Goal: Information Seeking & Learning: Learn about a topic

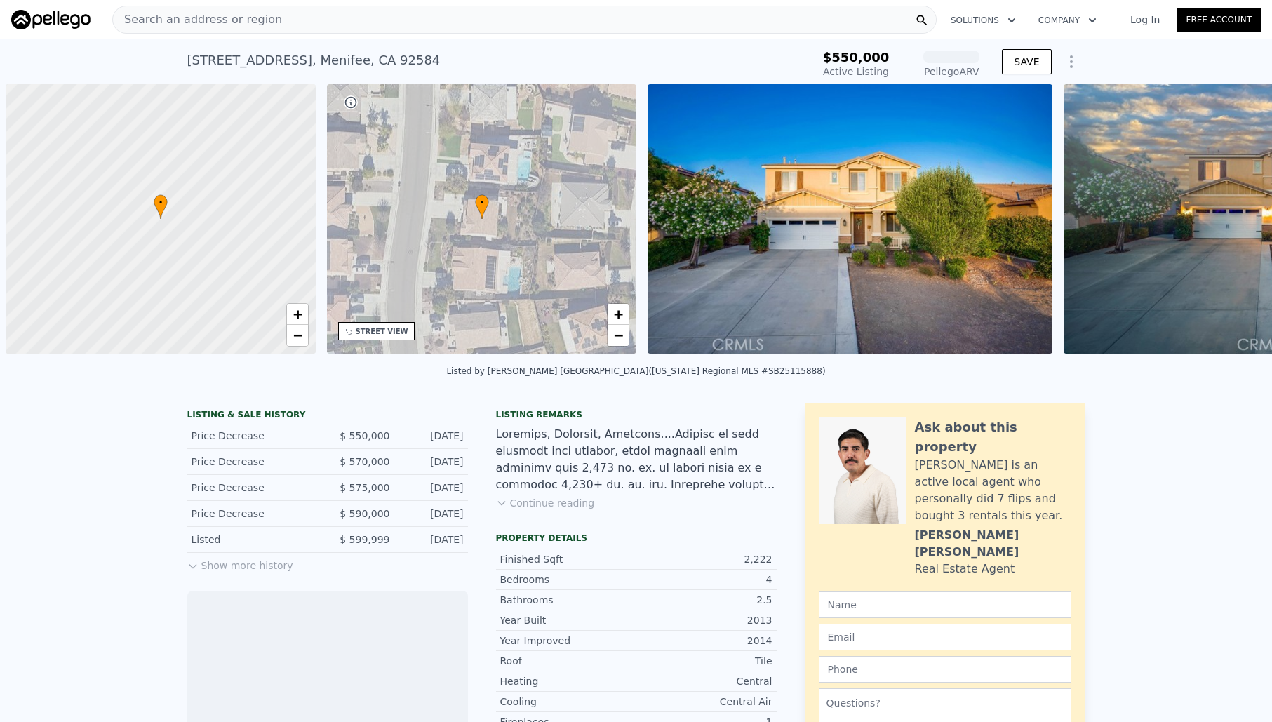
scroll to position [0, 6]
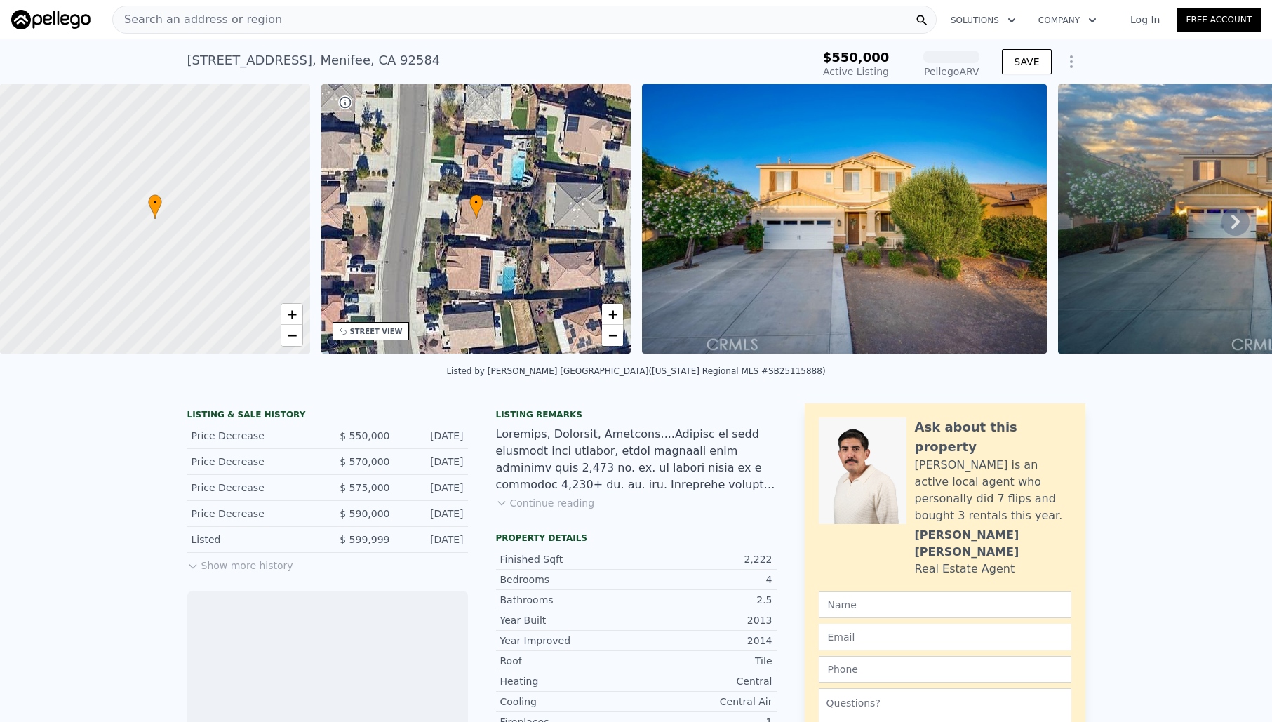
drag, startPoint x: 571, startPoint y: 505, endPoint x: 642, endPoint y: 484, distance: 73.9
click at [571, 505] on button "Continue reading" at bounding box center [545, 503] width 99 height 14
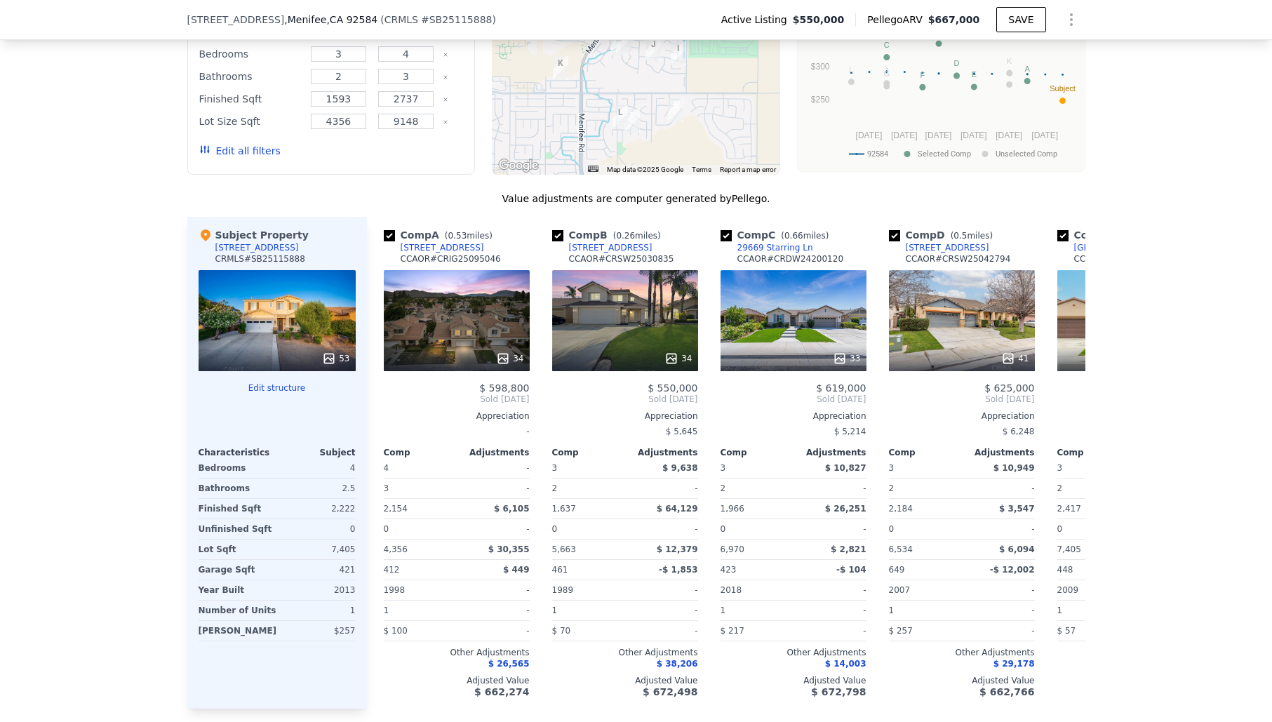
scroll to position [1541, 0]
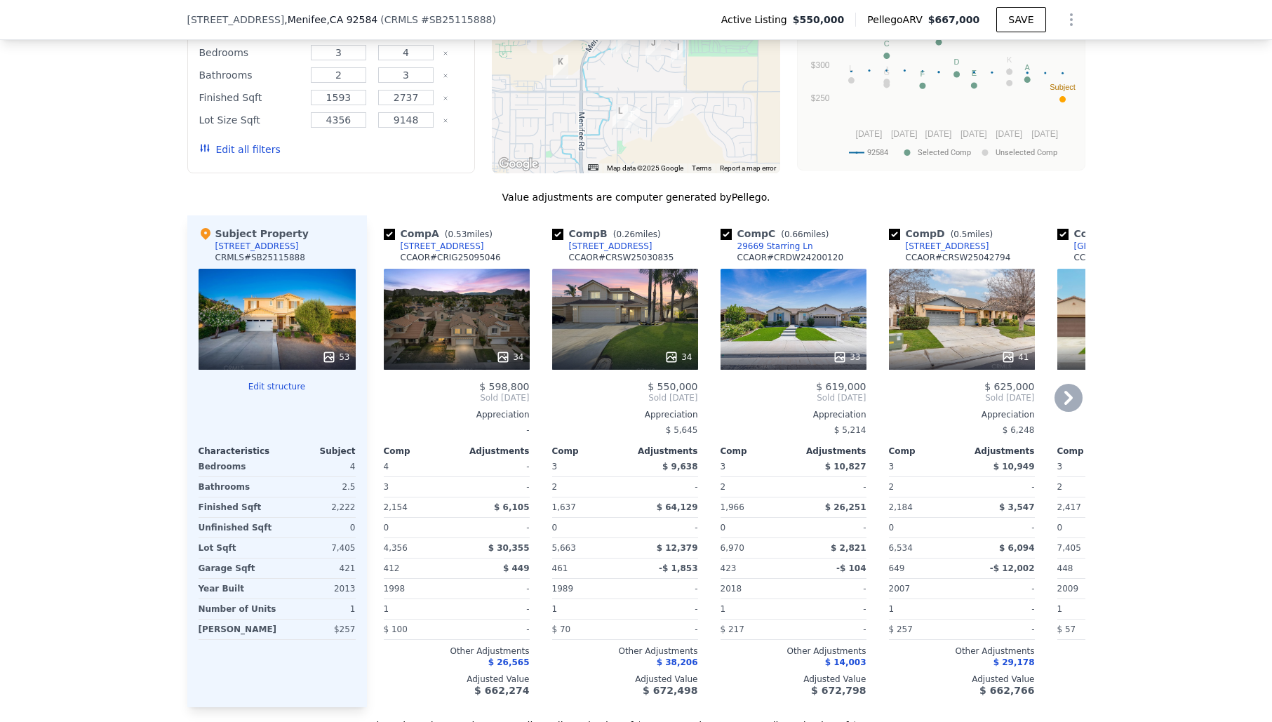
click at [964, 284] on div "41" at bounding box center [962, 319] width 146 height 101
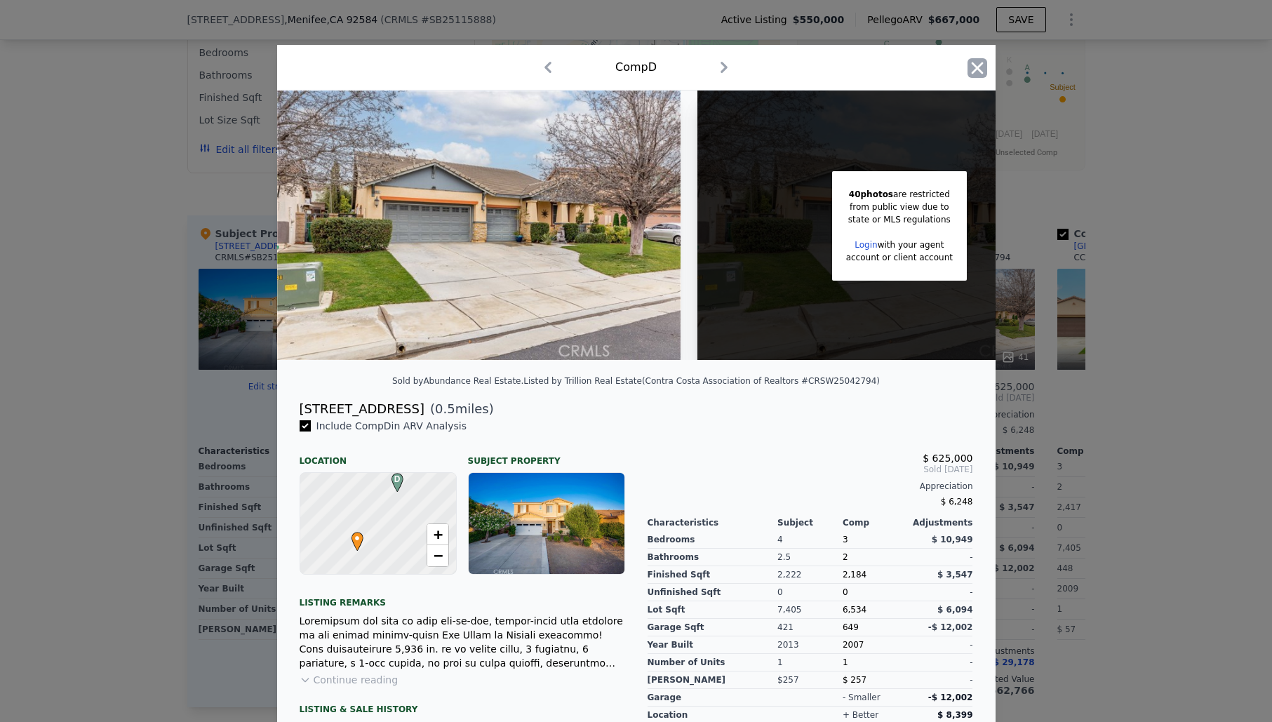
click at [979, 61] on icon "button" at bounding box center [978, 68] width 20 height 20
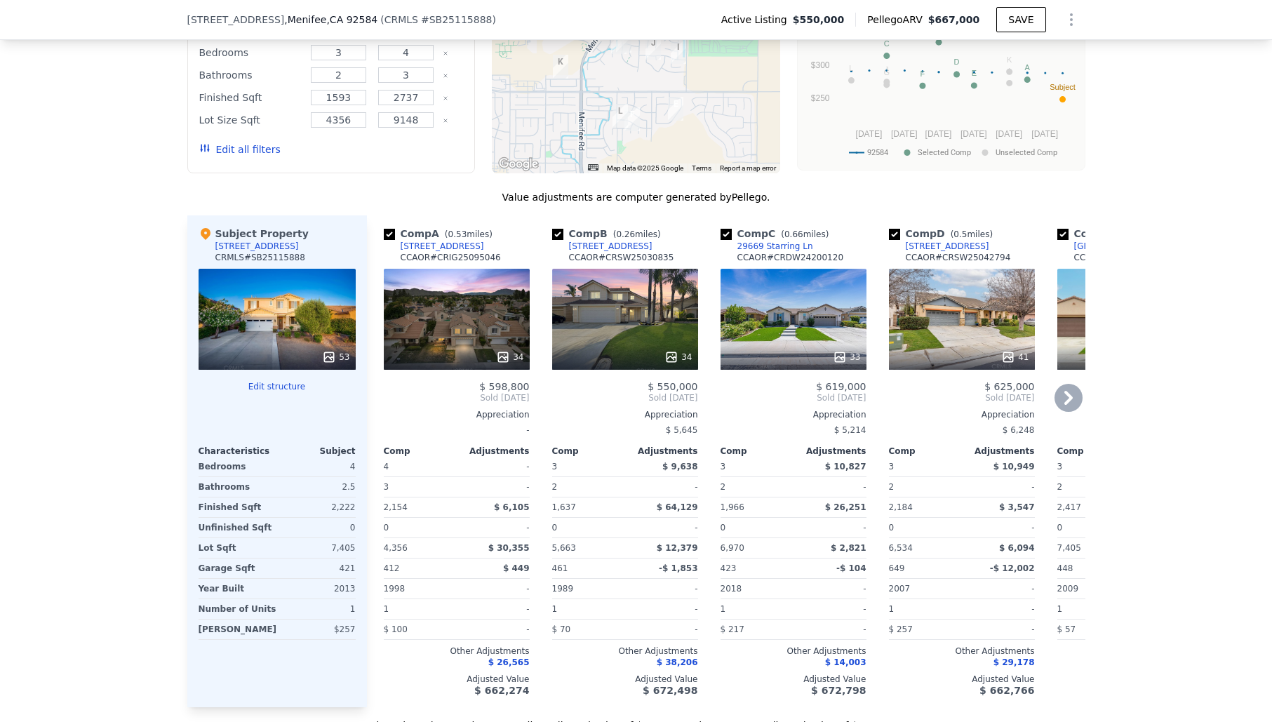
click at [1066, 391] on icon at bounding box center [1069, 398] width 8 height 14
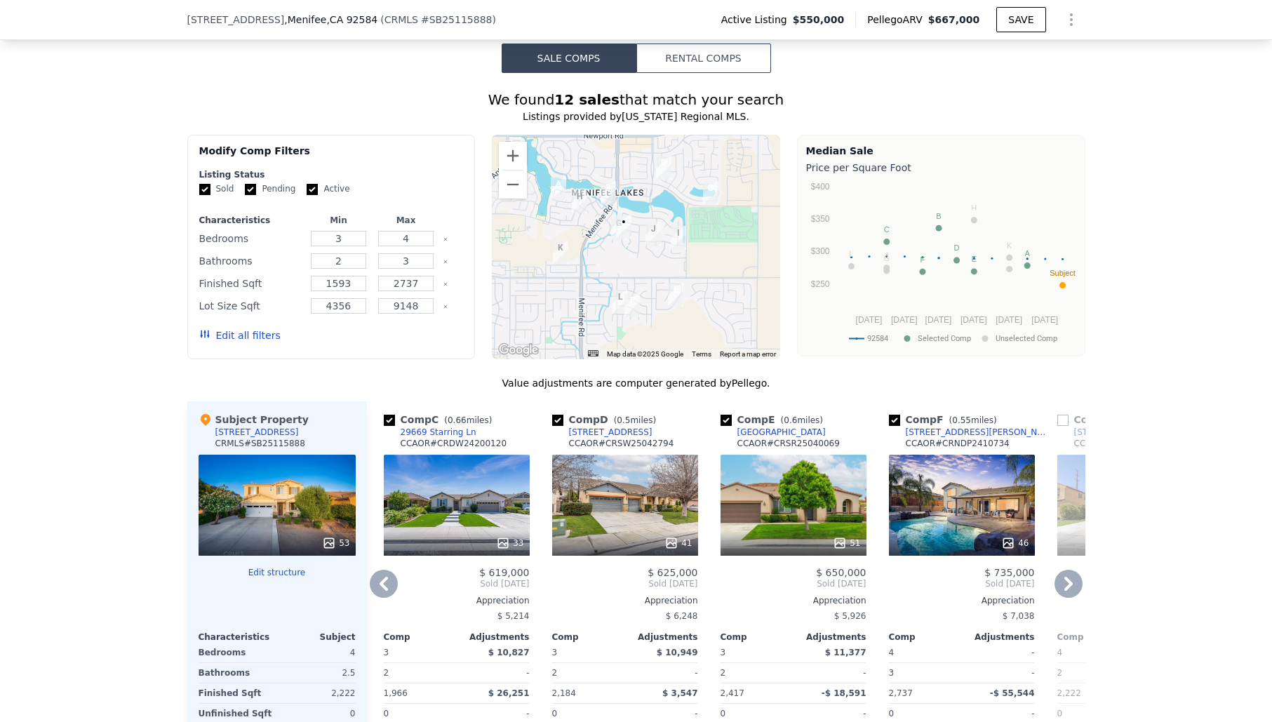
scroll to position [1362, 0]
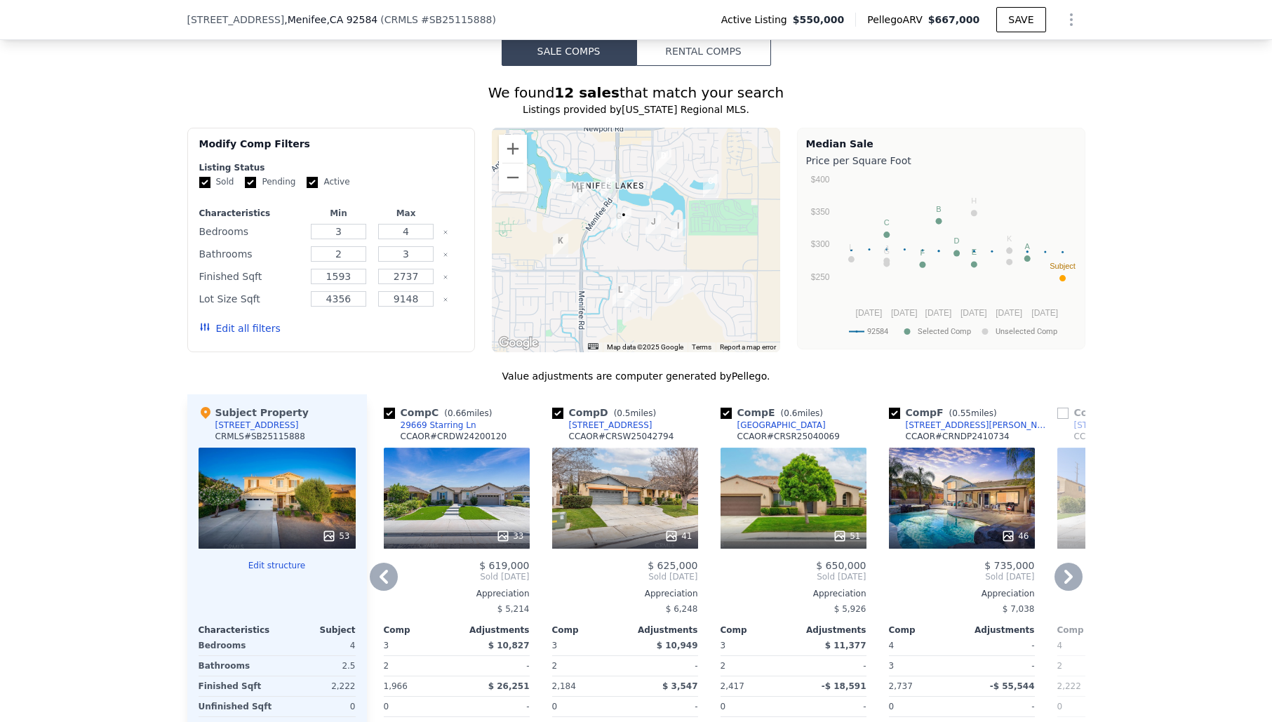
click at [654, 215] on img "29259 Bouris Dr" at bounding box center [653, 227] width 15 height 24
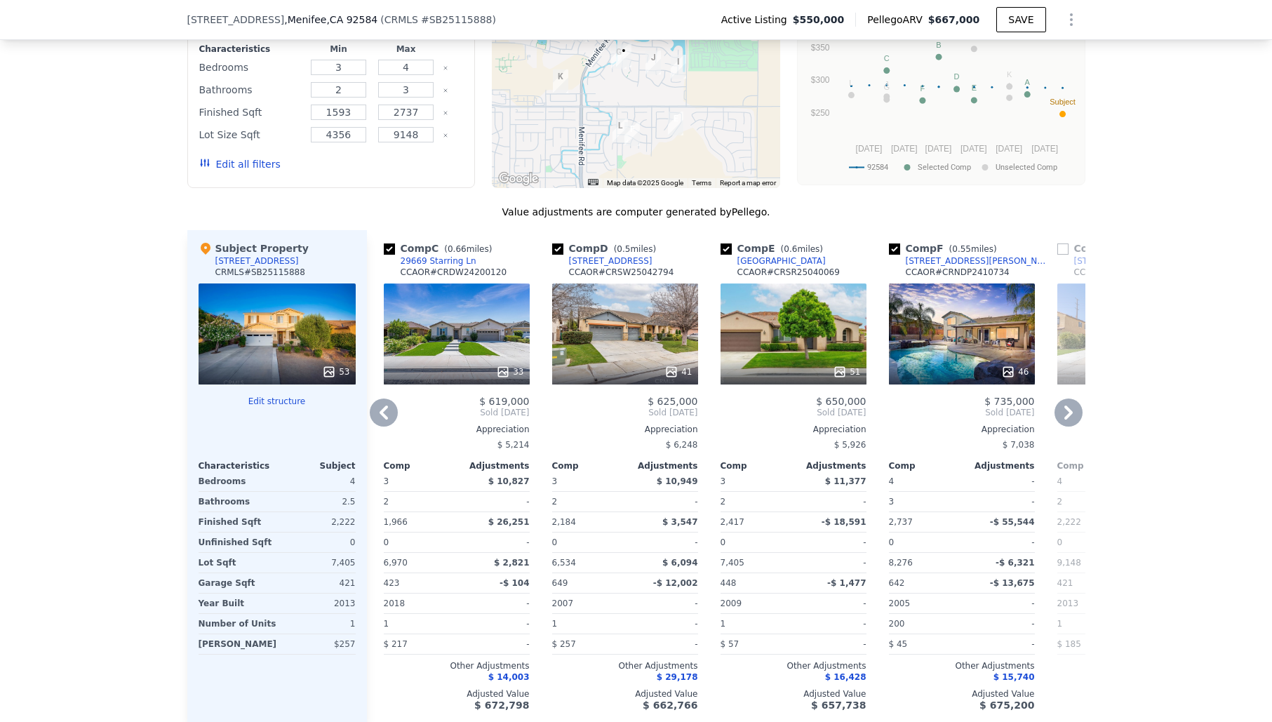
scroll to position [1525, 0]
click at [1071, 406] on icon at bounding box center [1069, 413] width 8 height 14
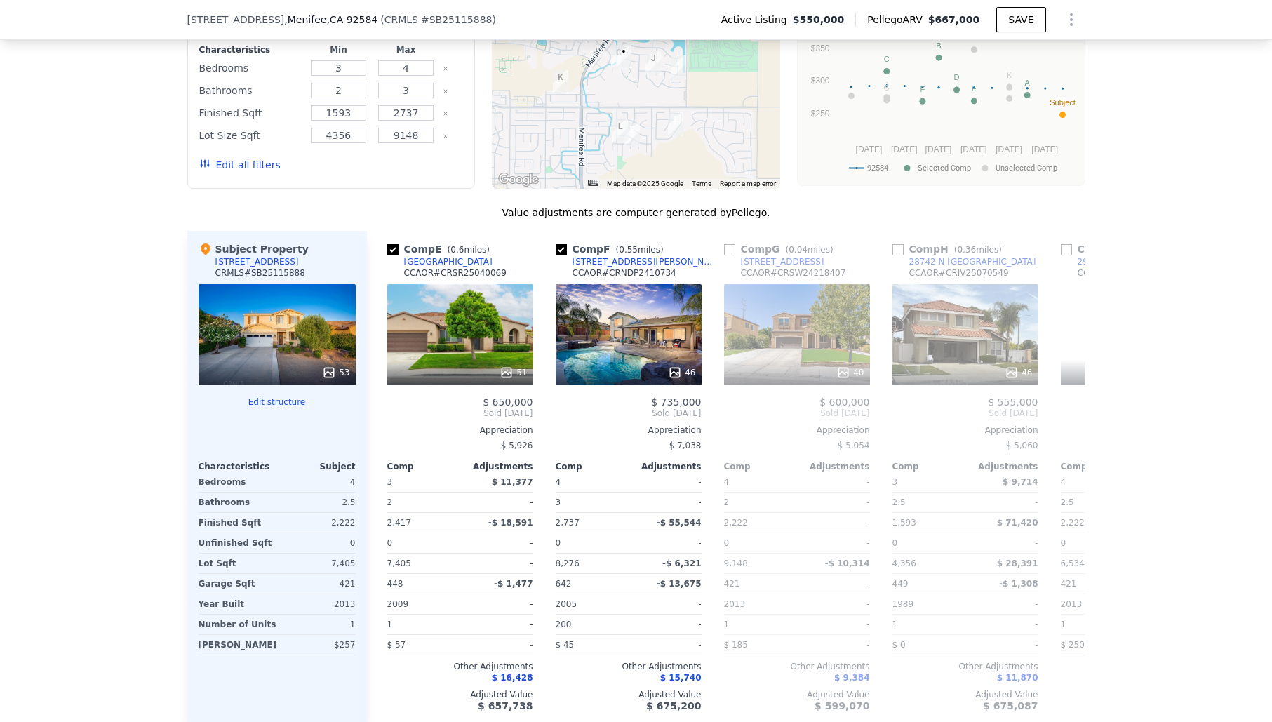
scroll to position [0, 674]
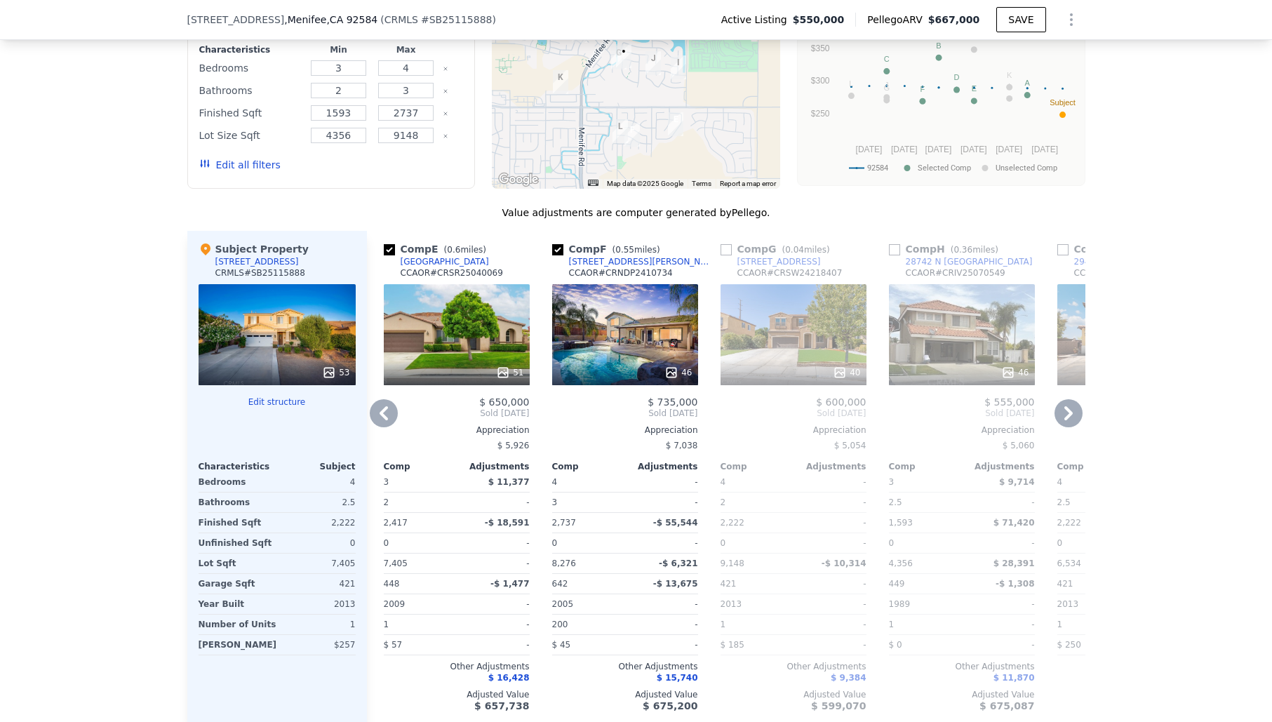
click at [1071, 406] on icon at bounding box center [1069, 413] width 8 height 14
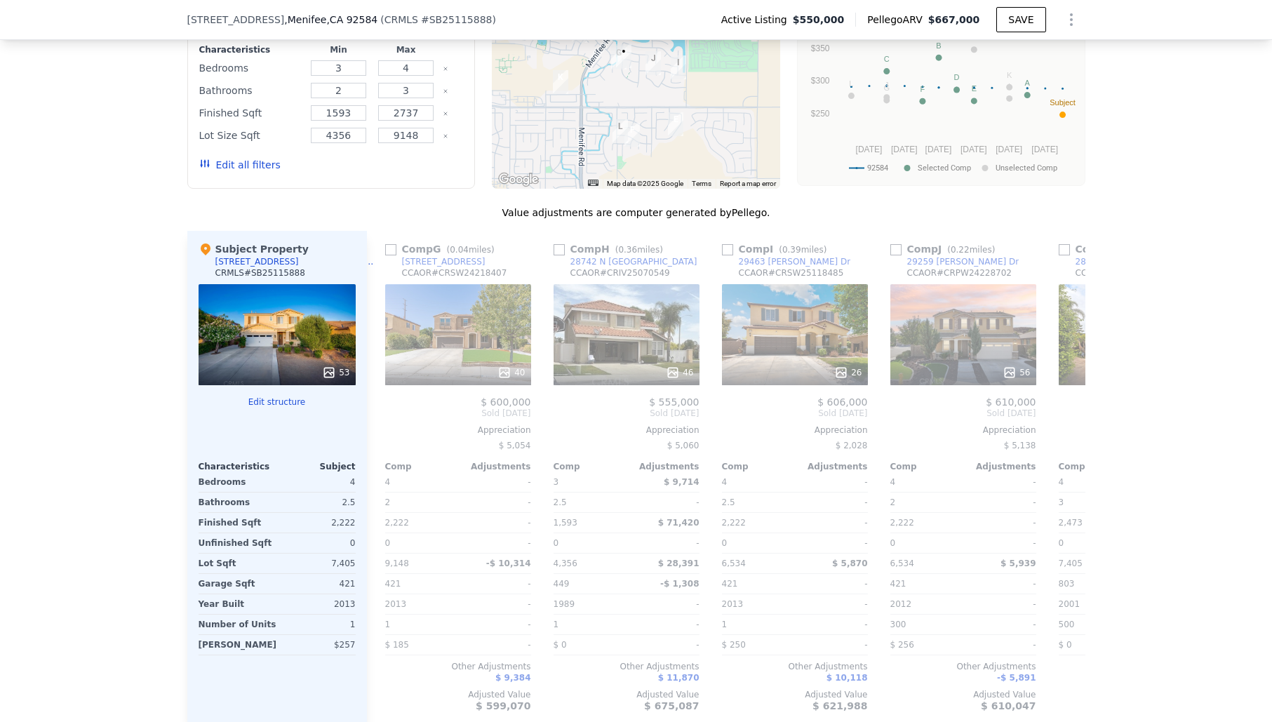
scroll to position [0, 1011]
click at [1071, 406] on icon at bounding box center [1069, 413] width 8 height 14
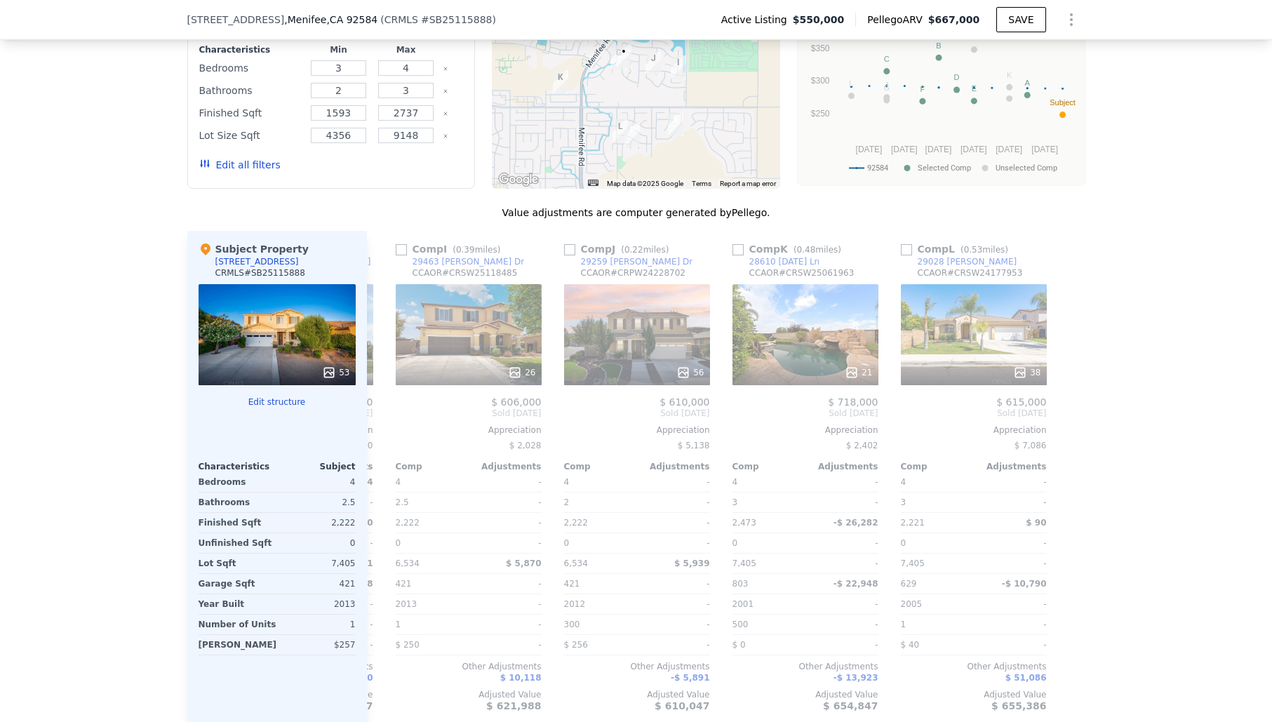
scroll to position [0, 1336]
click at [381, 406] on icon at bounding box center [384, 413] width 8 height 14
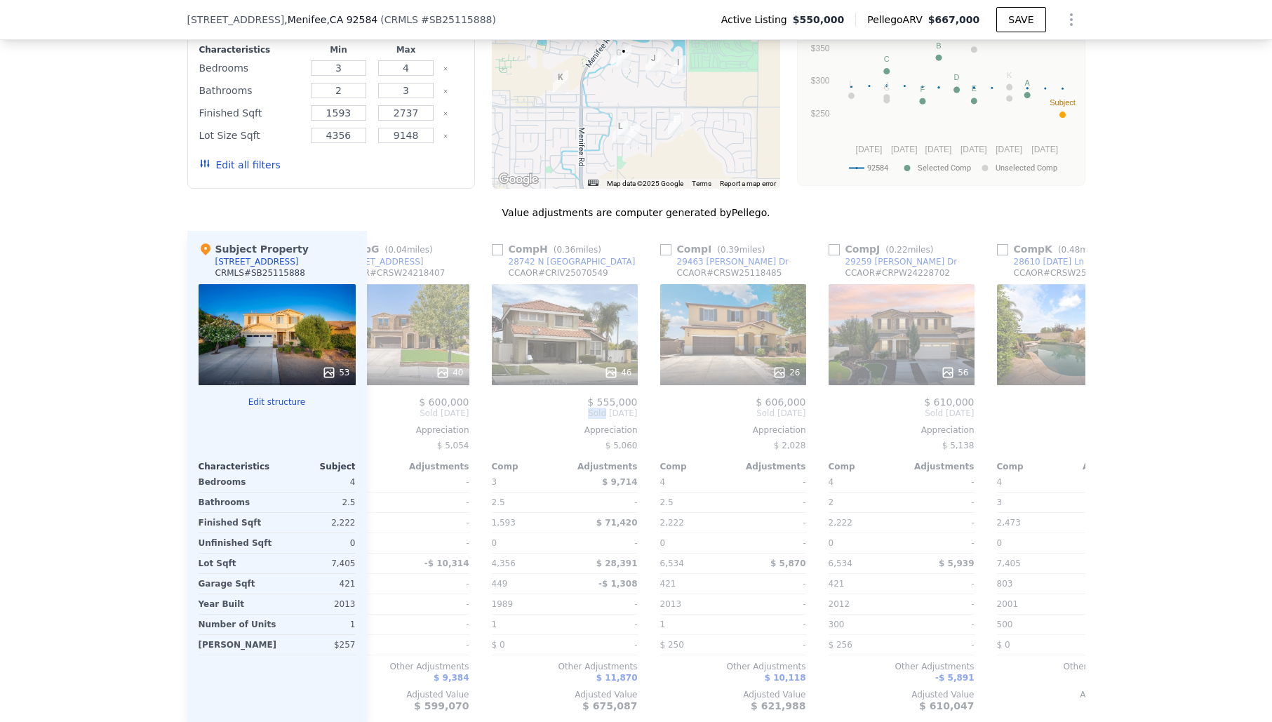
click at [382, 363] on div "Comp A ( 0.53 miles) [GEOGRAPHIC_DATA] CCAOR # CRIG25095046 34 $ 598,800 Sold […" at bounding box center [726, 477] width 719 height 492
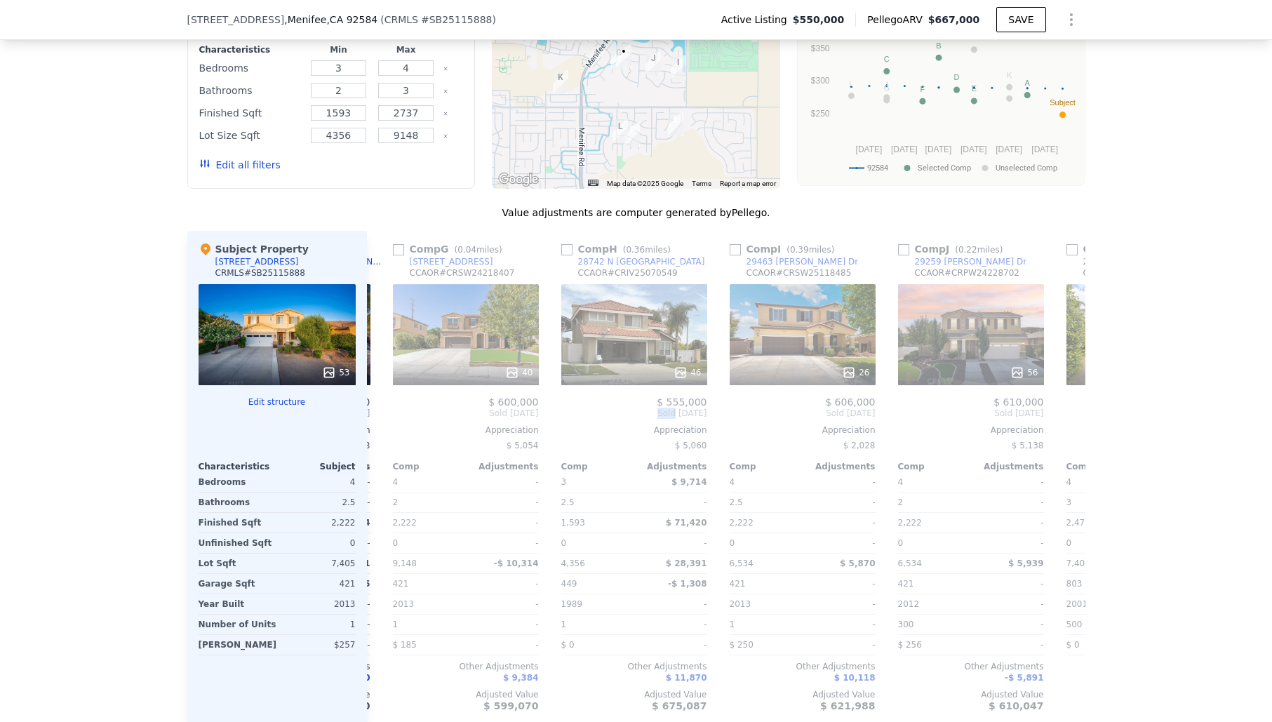
scroll to position [0, 999]
click at [389, 399] on icon at bounding box center [384, 413] width 28 height 28
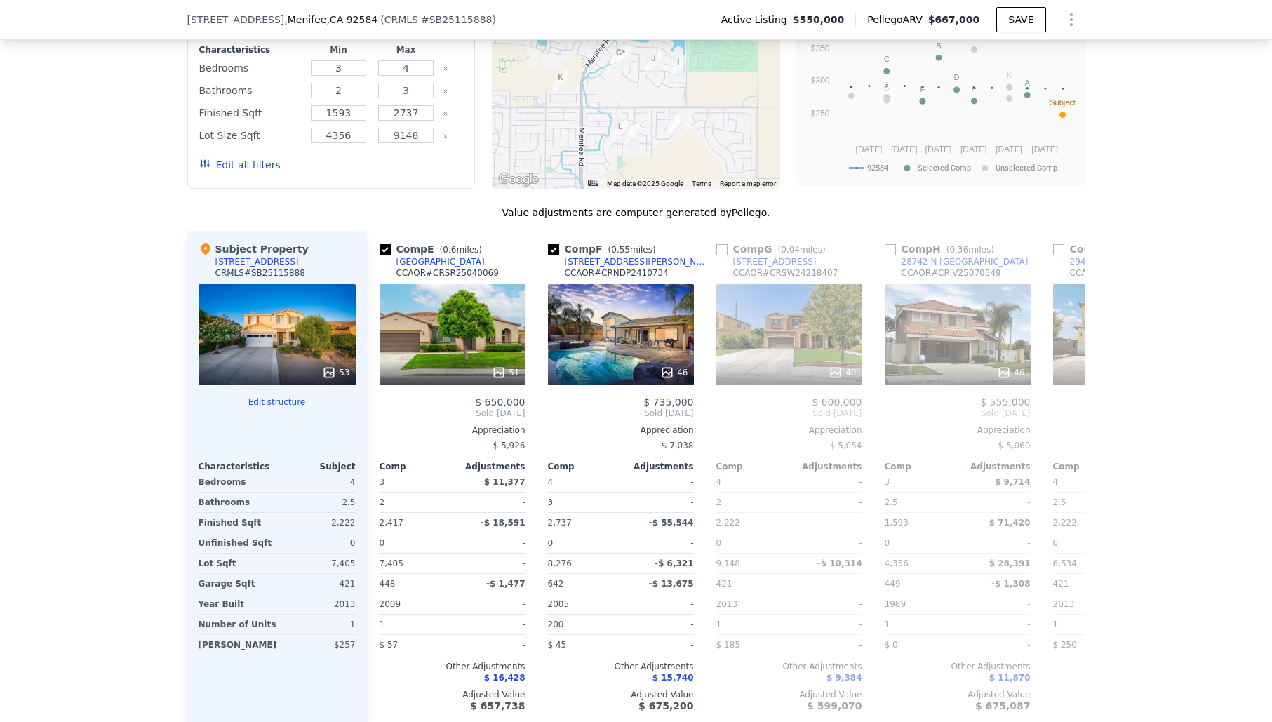
scroll to position [0, 663]
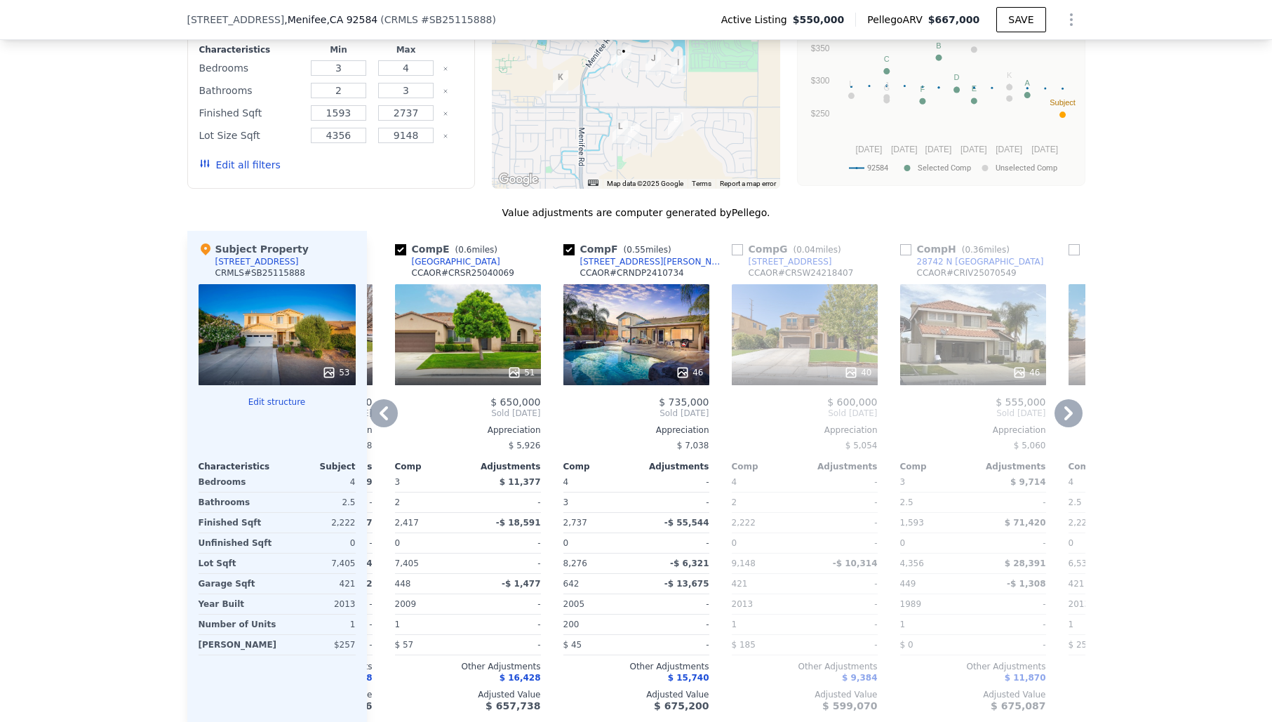
click at [380, 406] on icon at bounding box center [384, 413] width 8 height 14
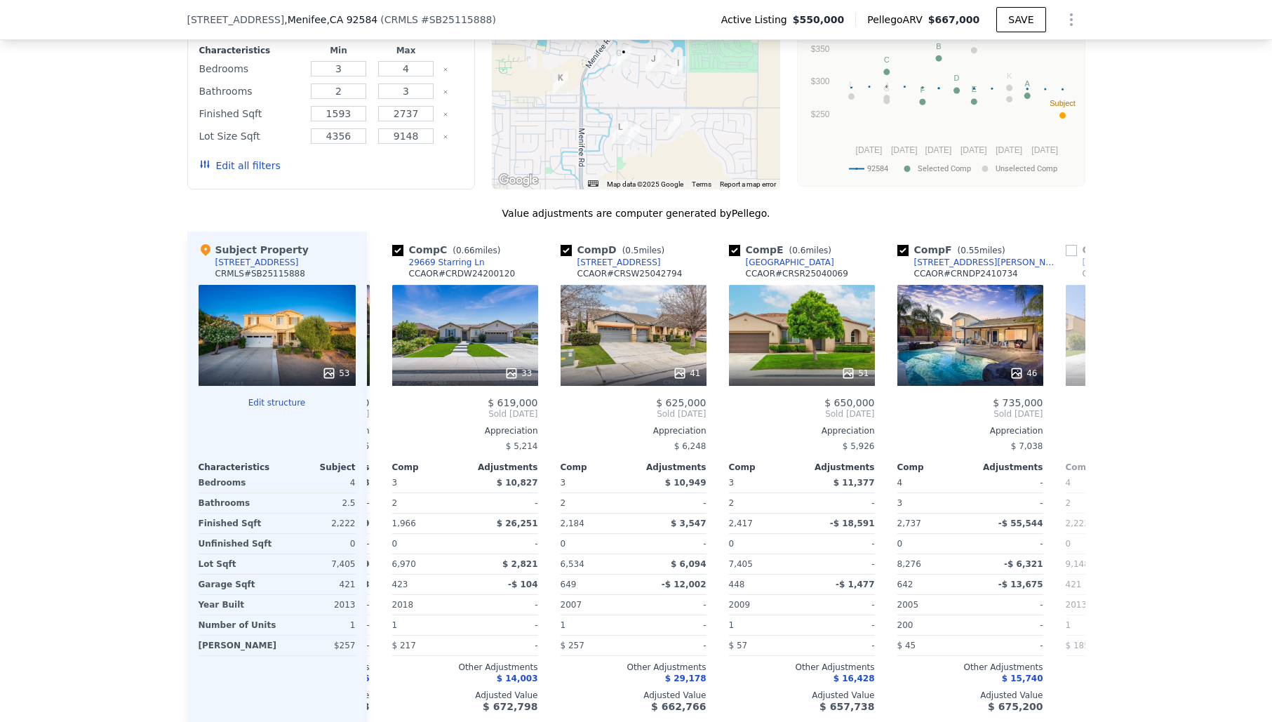
scroll to position [0, 326]
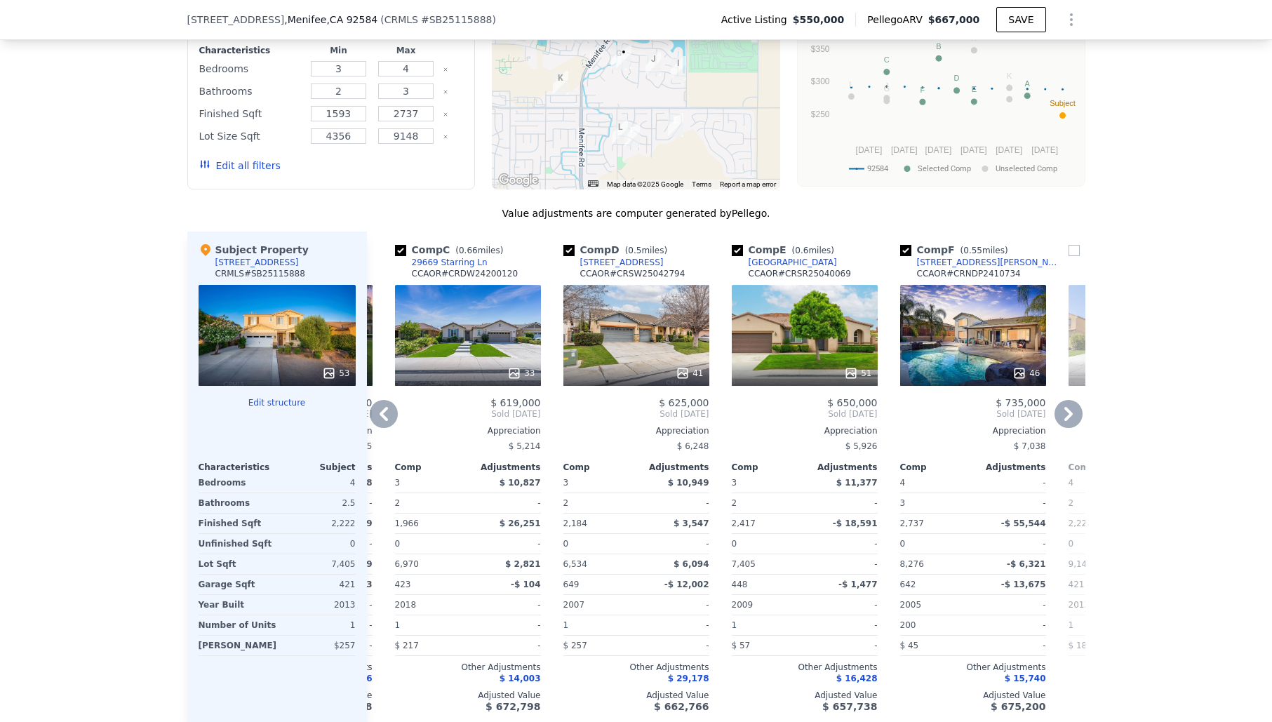
click at [380, 407] on icon at bounding box center [384, 414] width 8 height 14
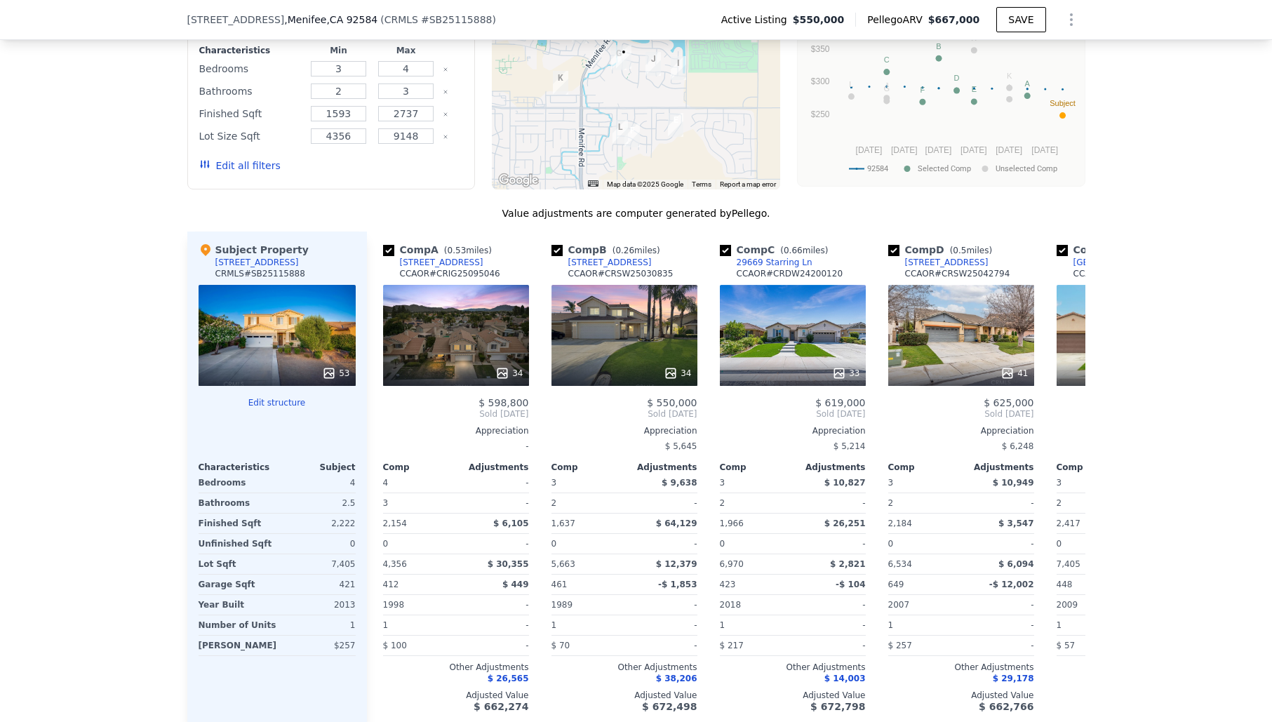
scroll to position [0, 0]
click at [1072, 400] on icon at bounding box center [1069, 414] width 28 height 28
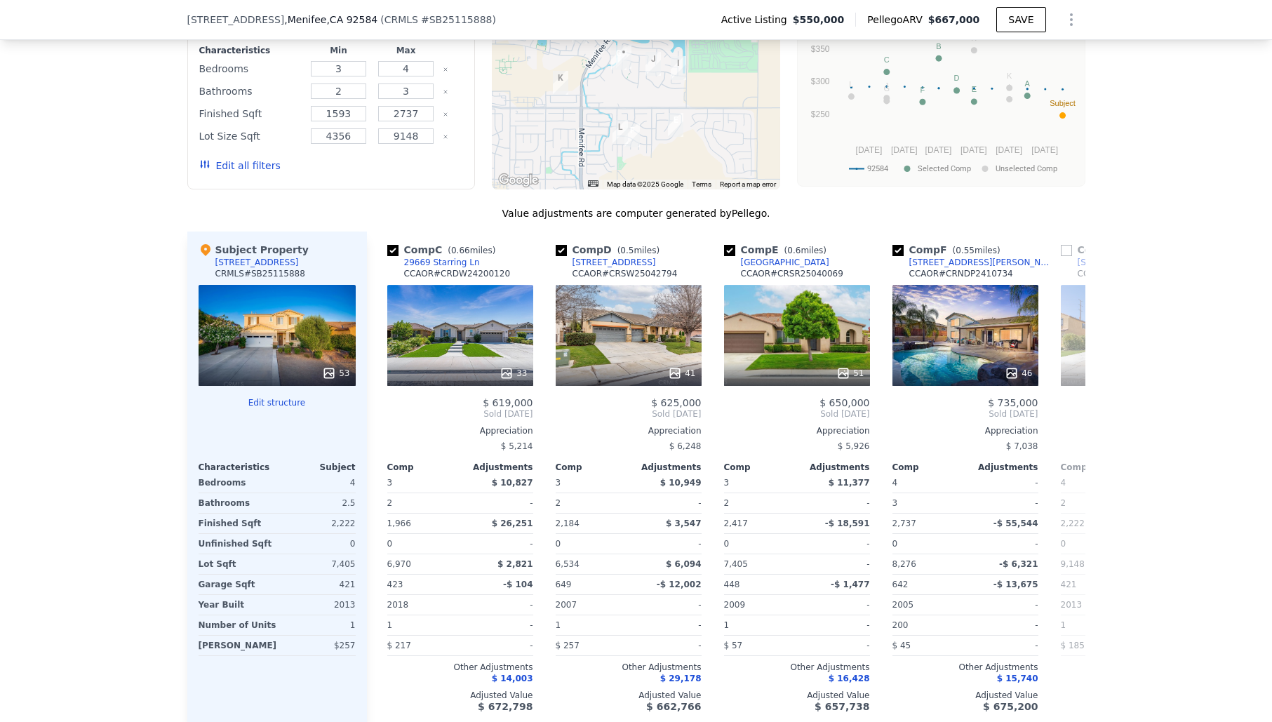
scroll to position [0, 337]
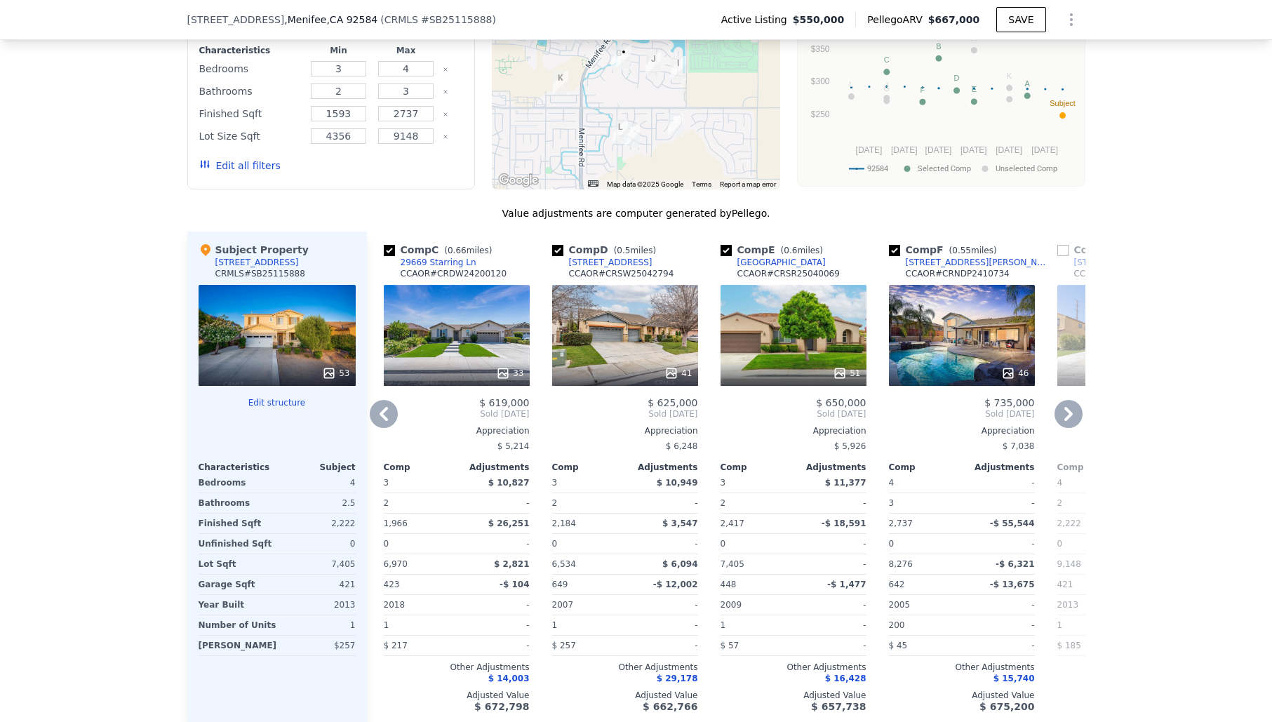
click at [256, 293] on div "53" at bounding box center [277, 335] width 157 height 101
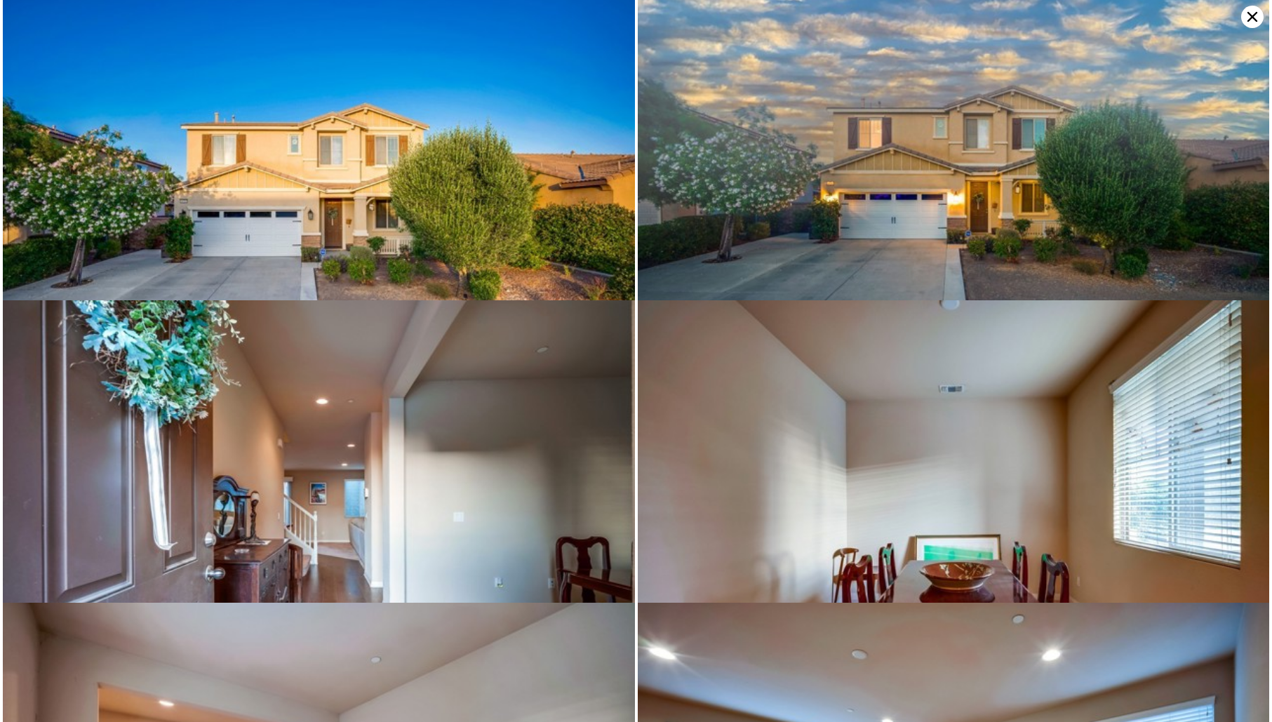
scroll to position [0, 0]
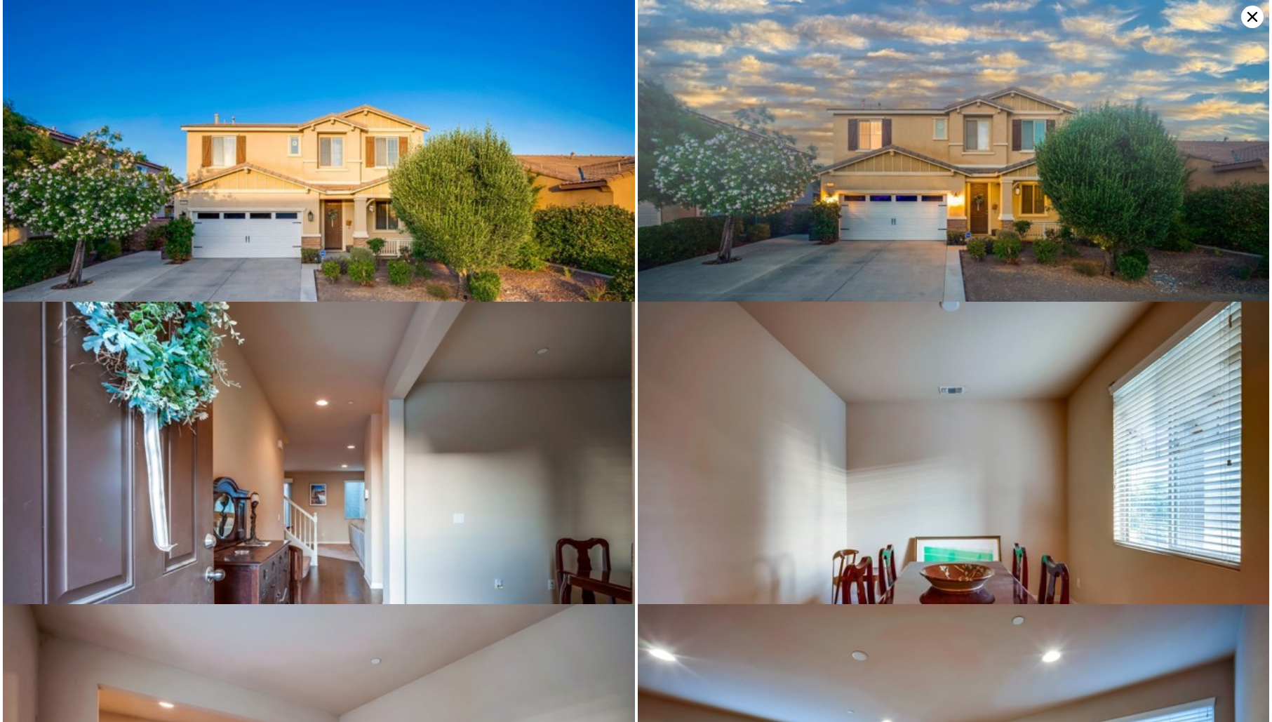
click at [1253, 22] on icon at bounding box center [1253, 17] width 22 height 22
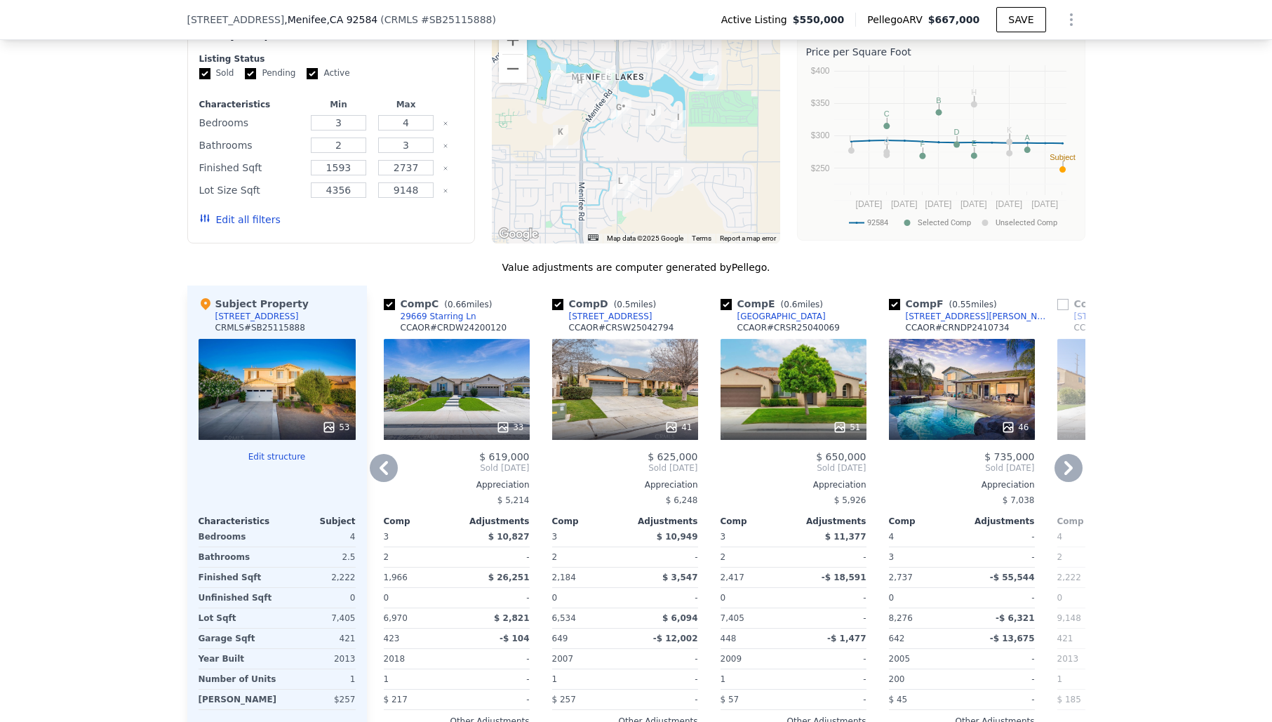
click at [1065, 461] on icon at bounding box center [1069, 468] width 8 height 14
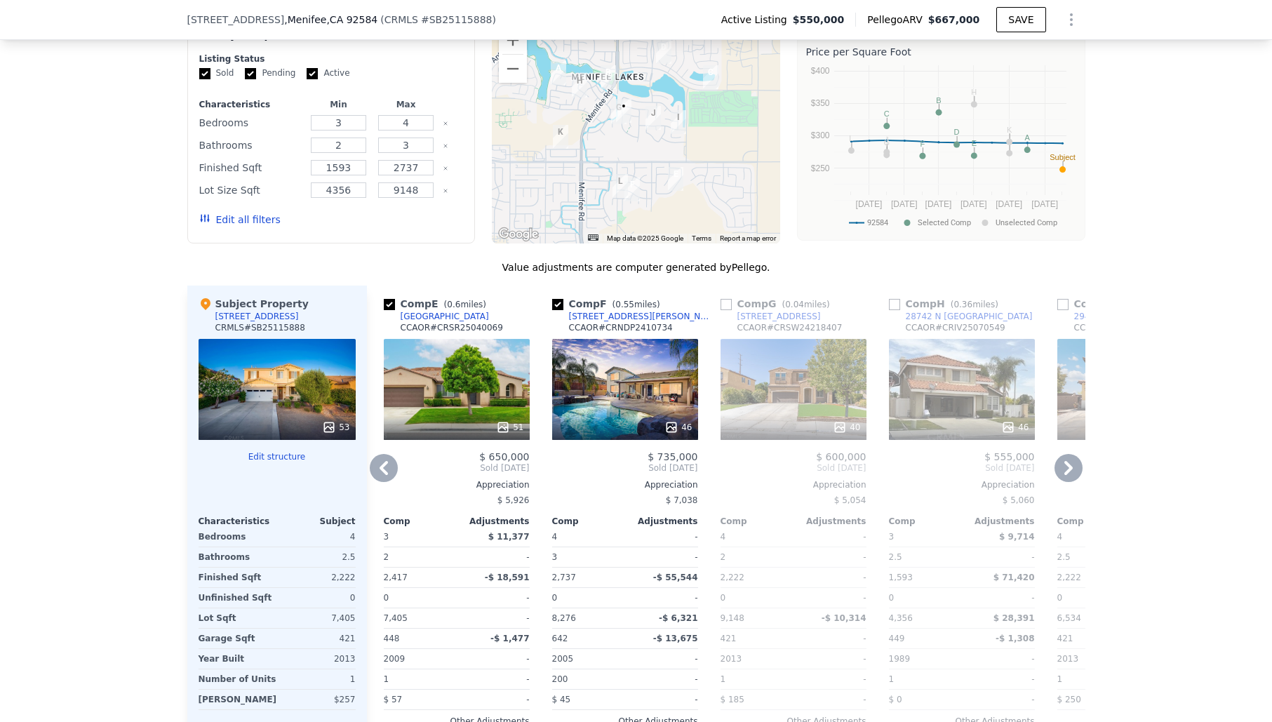
click at [1067, 454] on icon at bounding box center [1069, 468] width 28 height 28
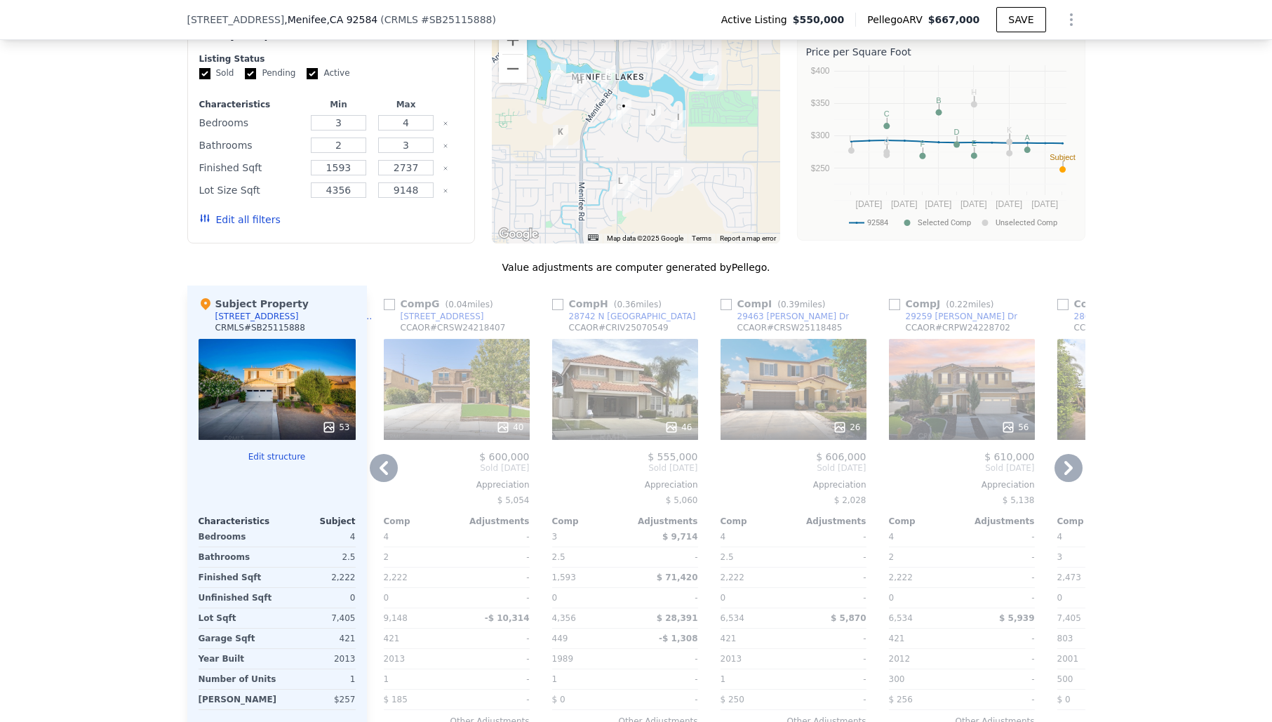
click at [1067, 454] on icon at bounding box center [1069, 468] width 28 height 28
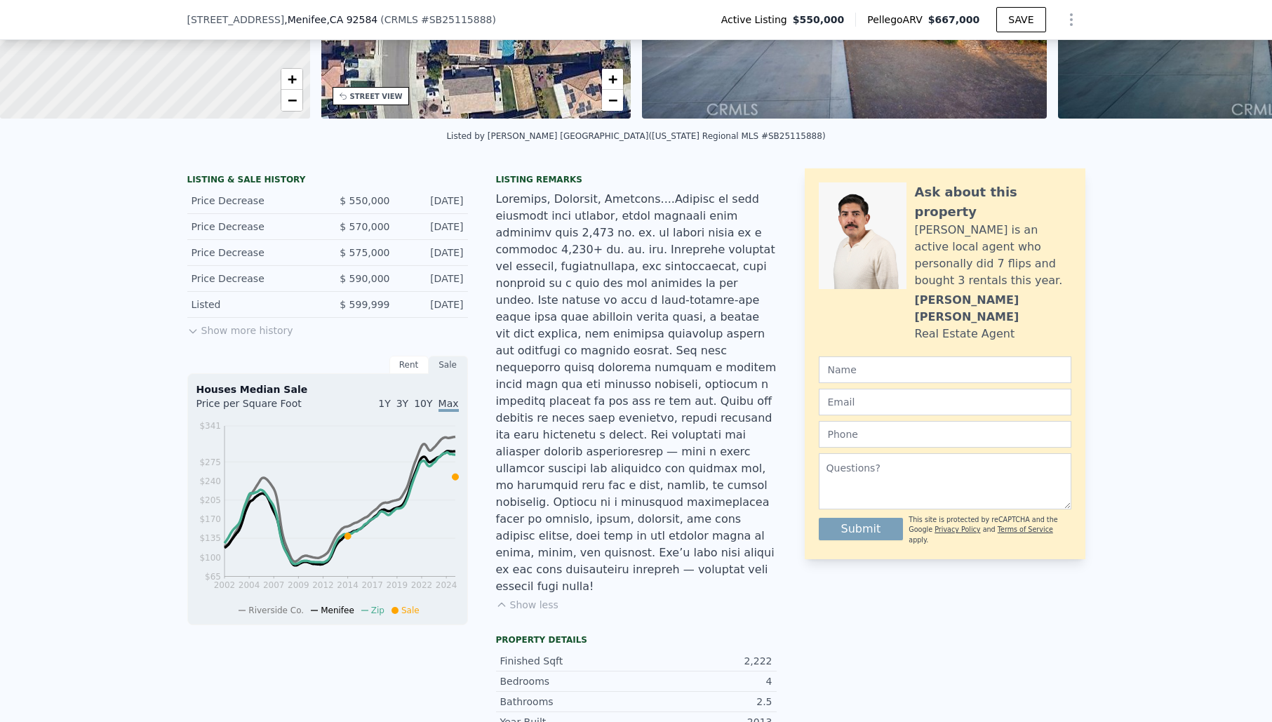
scroll to position [0, 0]
